Goal: Information Seeking & Learning: Check status

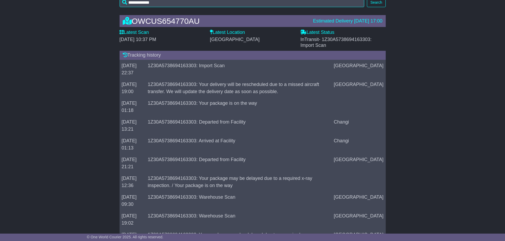
scroll to position [80, 0]
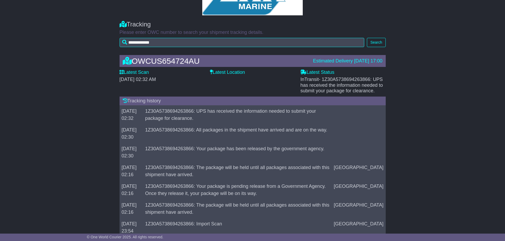
scroll to position [53, 0]
